Goal: Navigation & Orientation: Find specific page/section

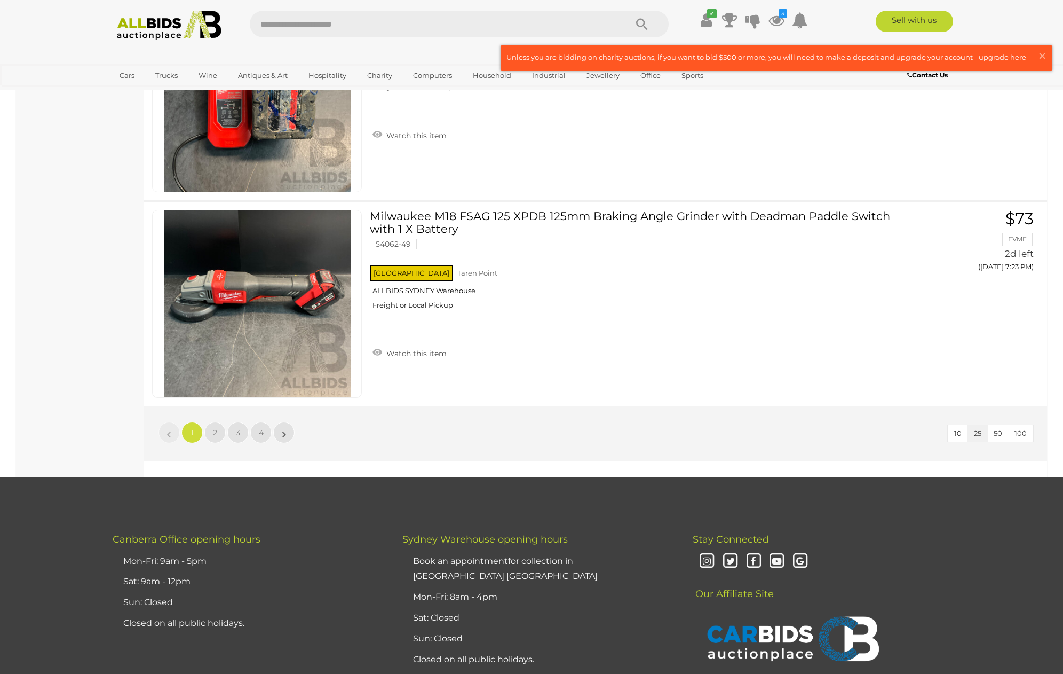
scroll to position [5264, 0]
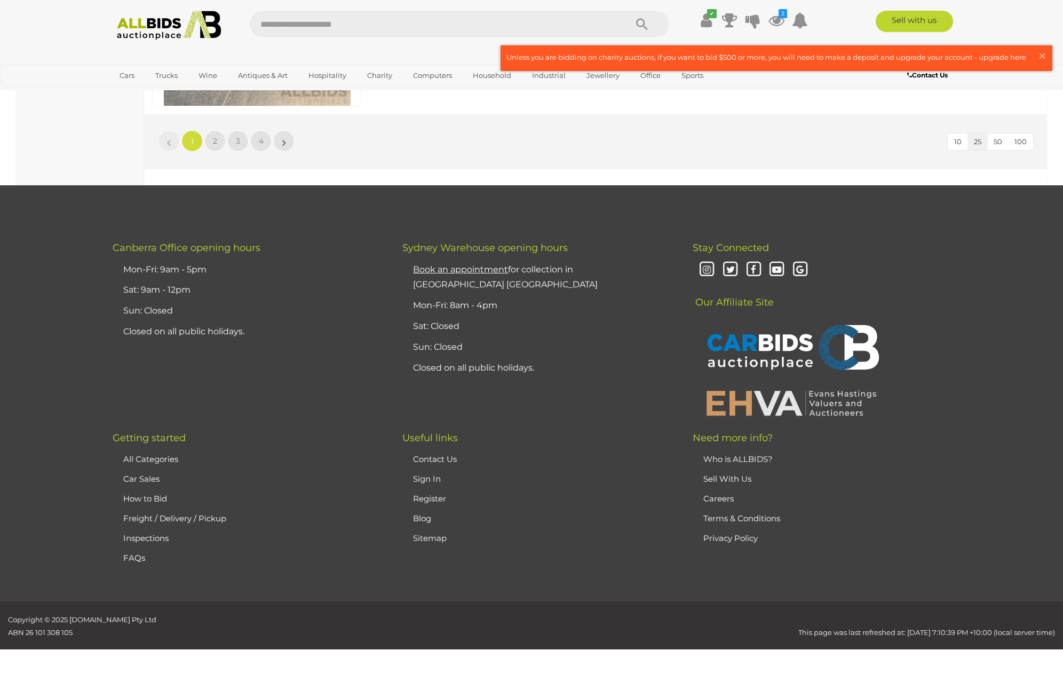
click at [287, 146] on link "»" at bounding box center [283, 140] width 21 height 21
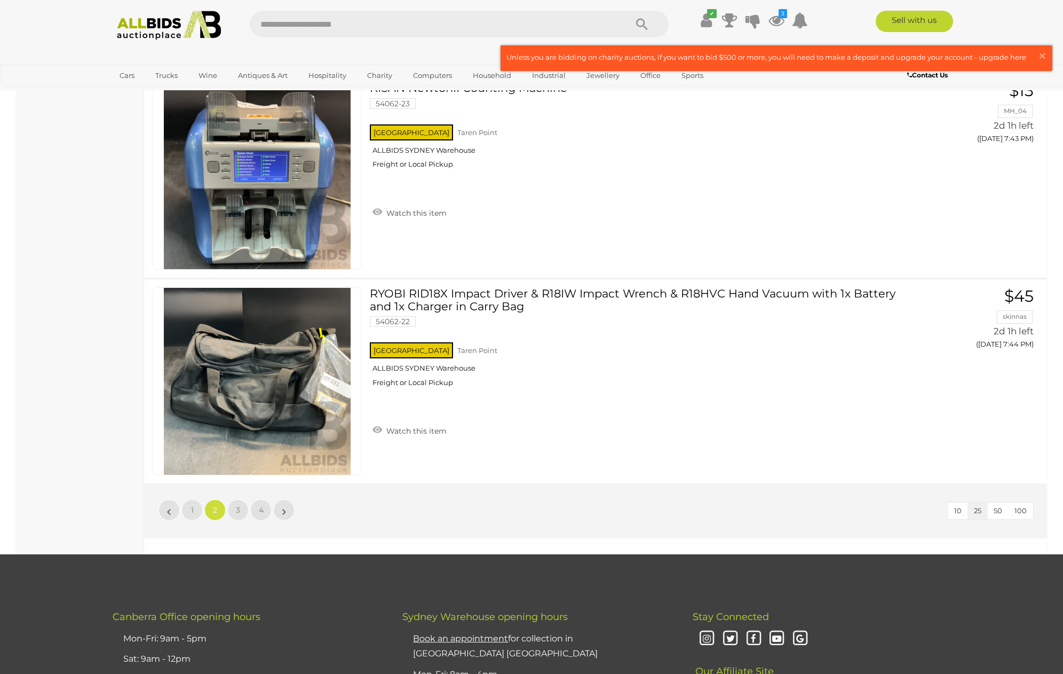
scroll to position [4959, 0]
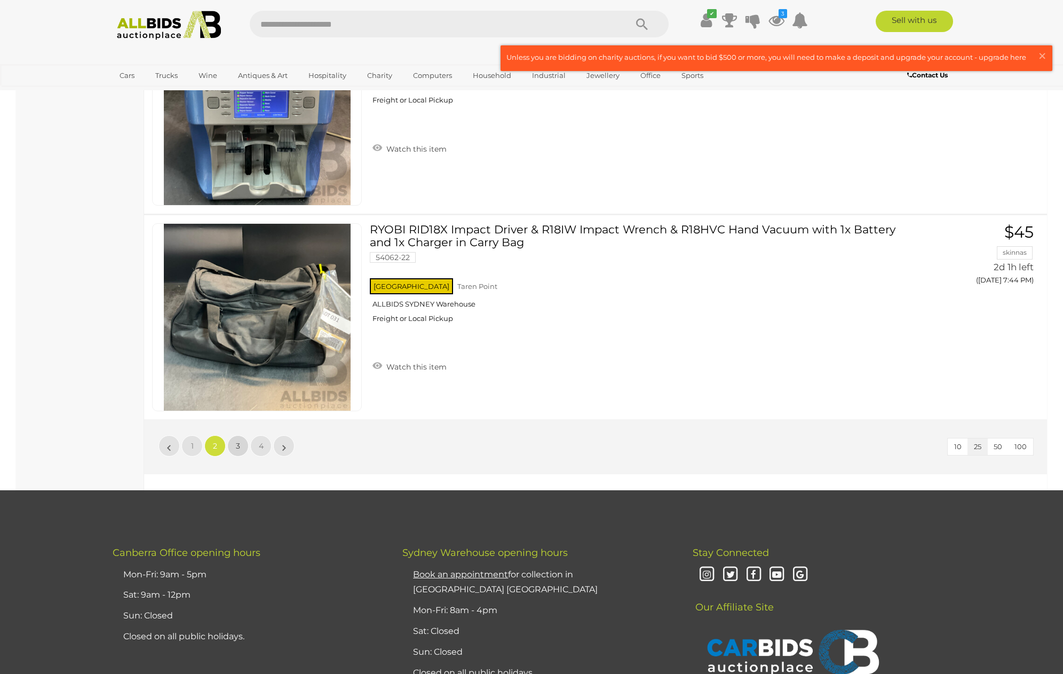
click at [241, 445] on link "3" at bounding box center [237, 445] width 21 height 21
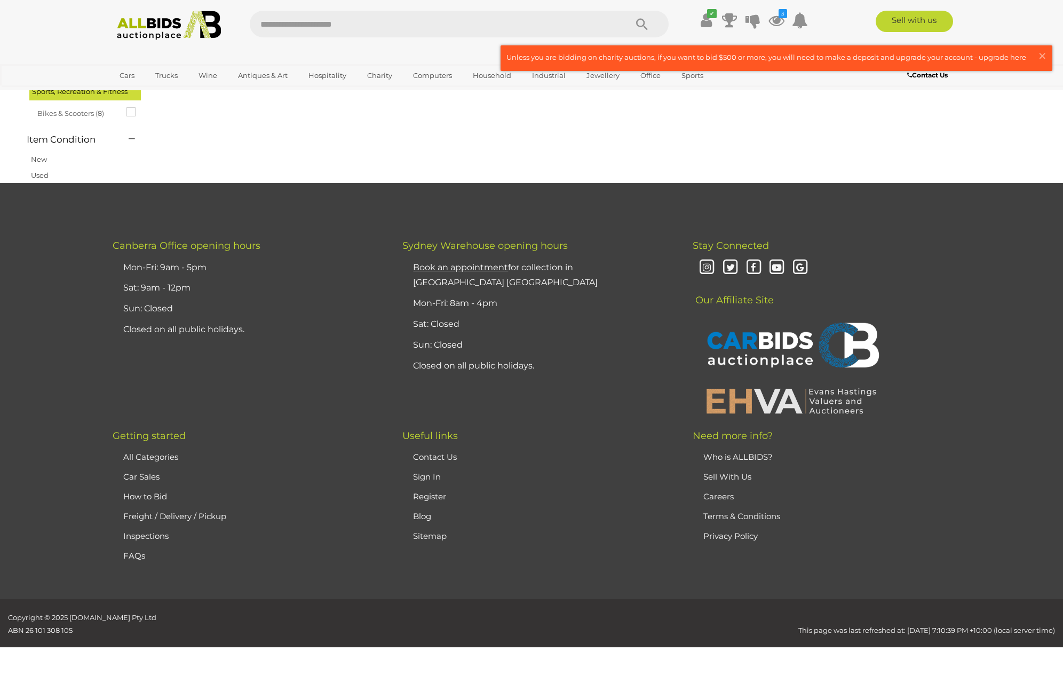
scroll to position [133, 0]
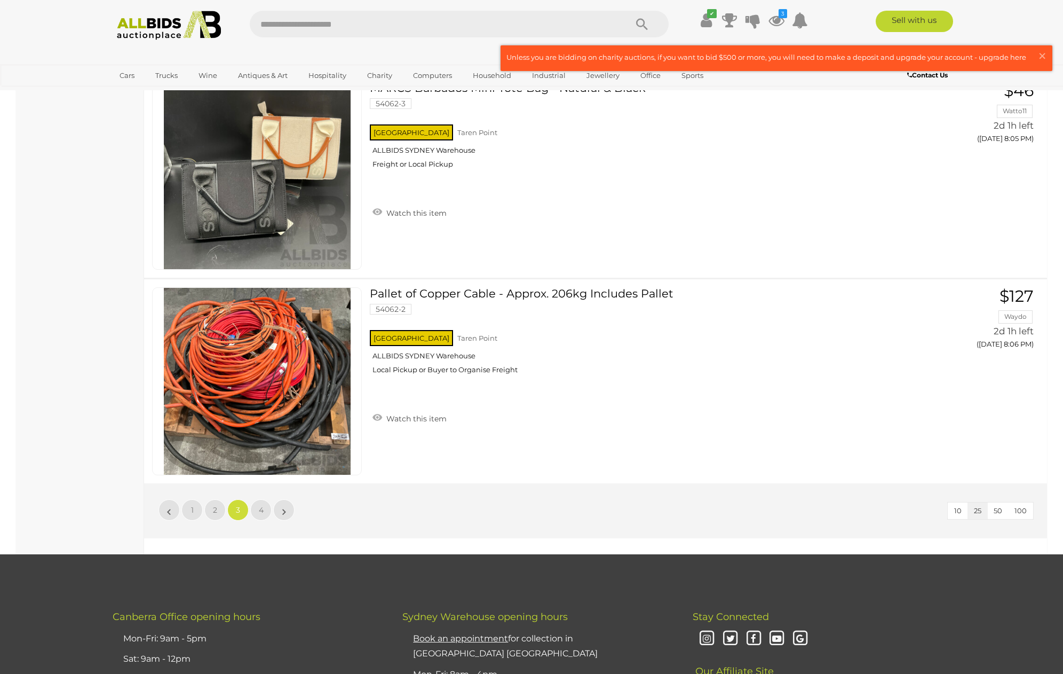
scroll to position [4916, 0]
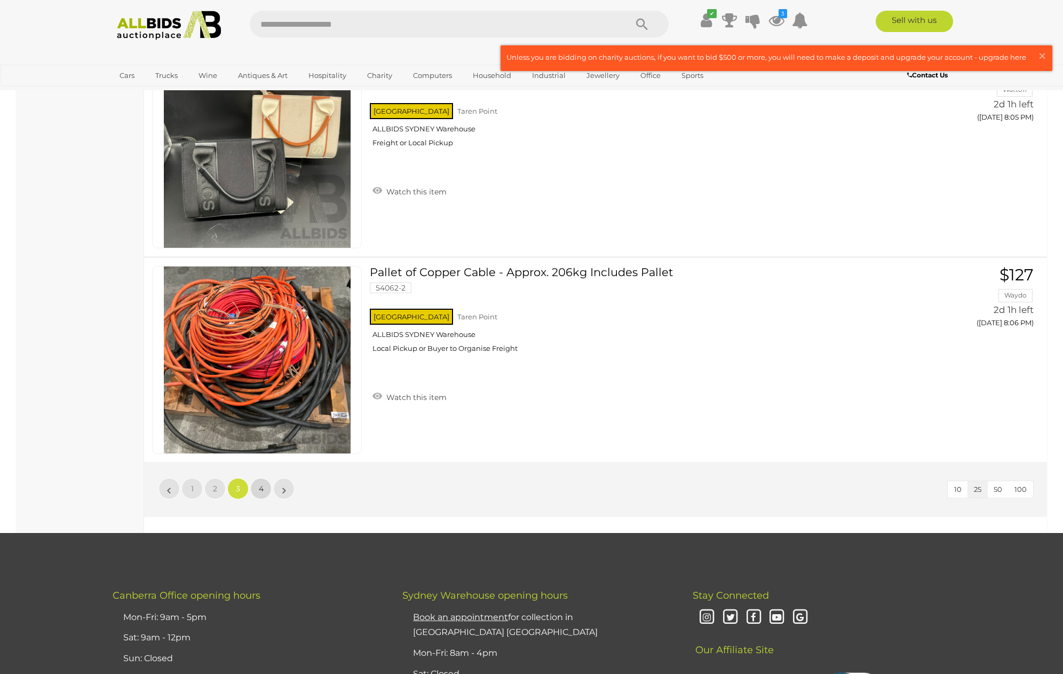
click at [258, 486] on link "4" at bounding box center [260, 488] width 21 height 21
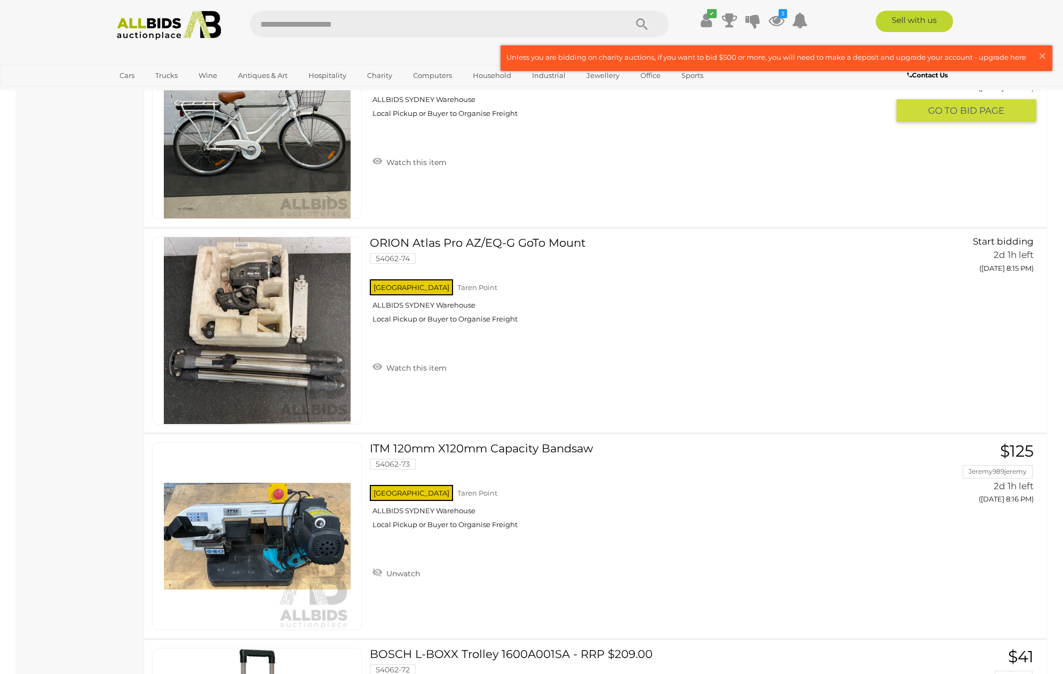
scroll to position [1679, 0]
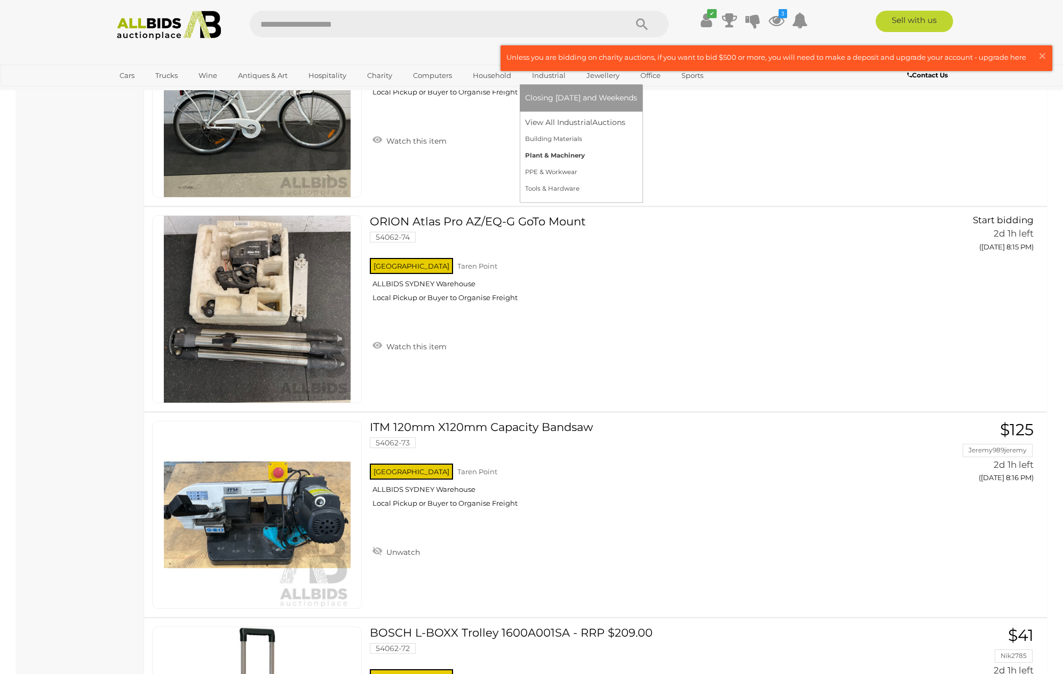
click at [534, 155] on link "Plant & Machinery" at bounding box center [581, 155] width 112 height 17
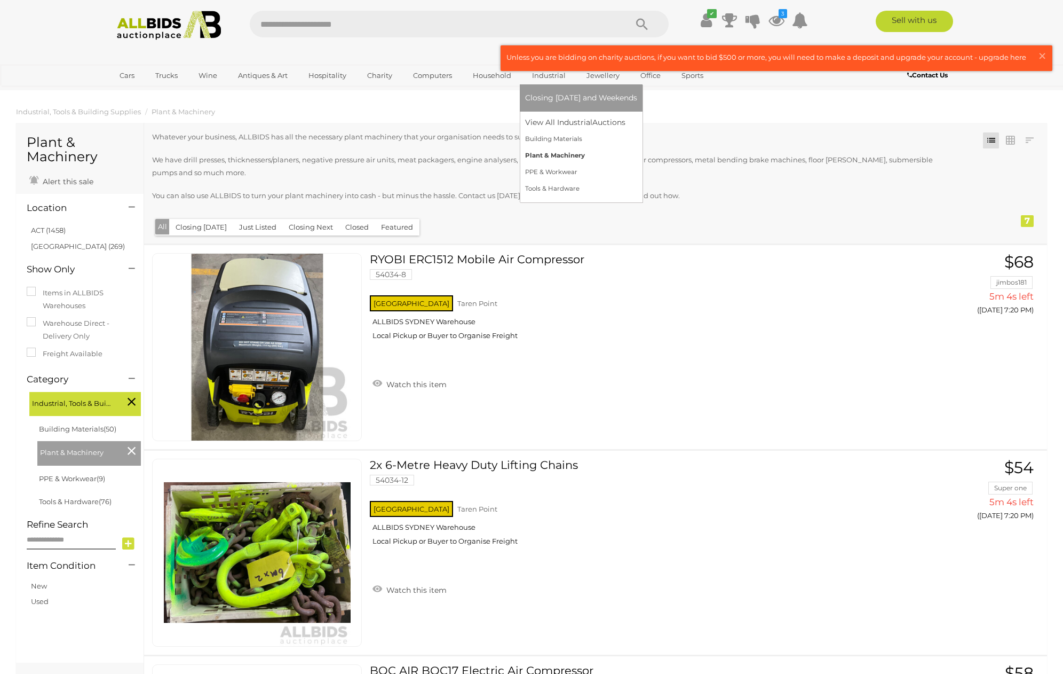
click at [541, 153] on link "Plant & Machinery" at bounding box center [581, 155] width 112 height 17
click at [552, 191] on link "Tools & Hardware" at bounding box center [581, 188] width 112 height 17
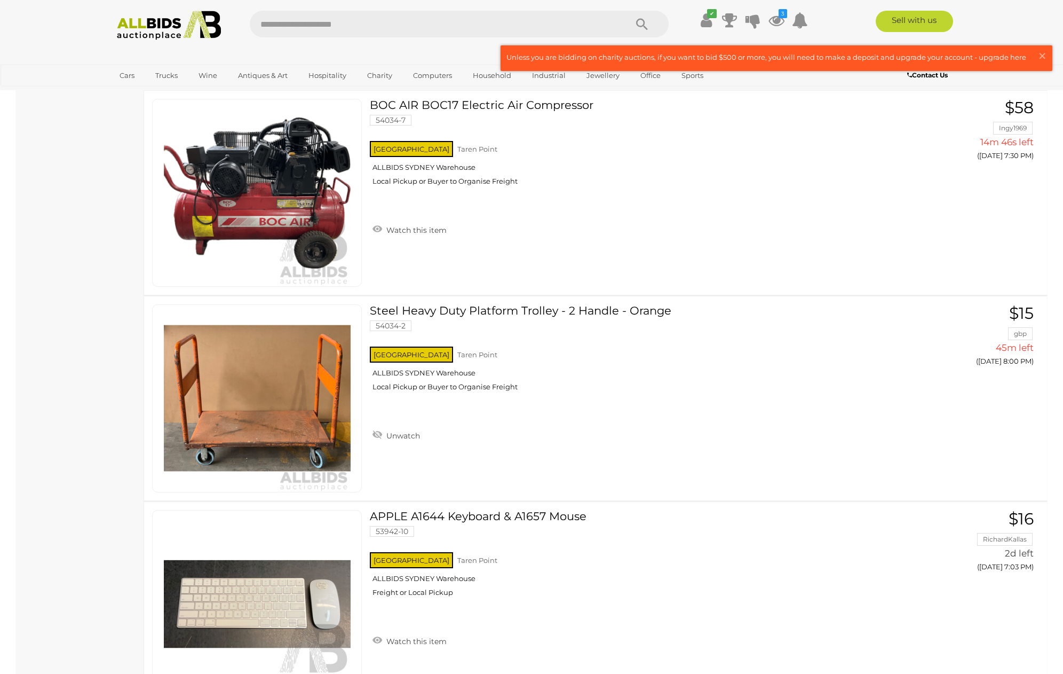
scroll to position [776, 0]
